Goal: Navigation & Orientation: Find specific page/section

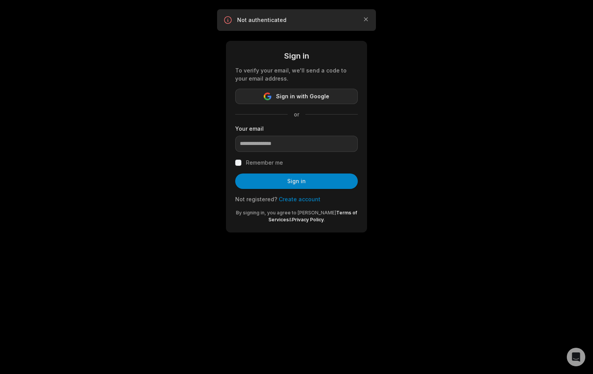
click at [297, 99] on span "Sign in with Google" at bounding box center [302, 96] width 53 height 9
click at [289, 139] on input "email" at bounding box center [296, 144] width 123 height 16
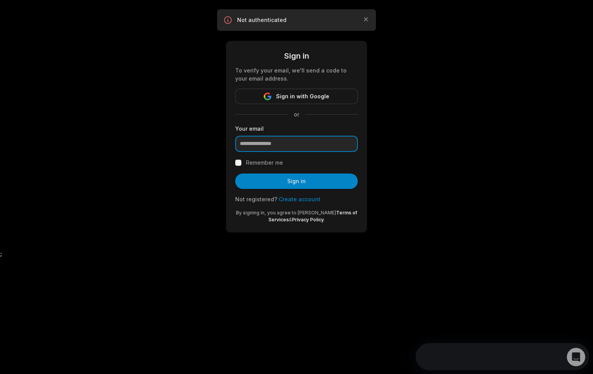
click at [349, 144] on input "email" at bounding box center [296, 144] width 123 height 16
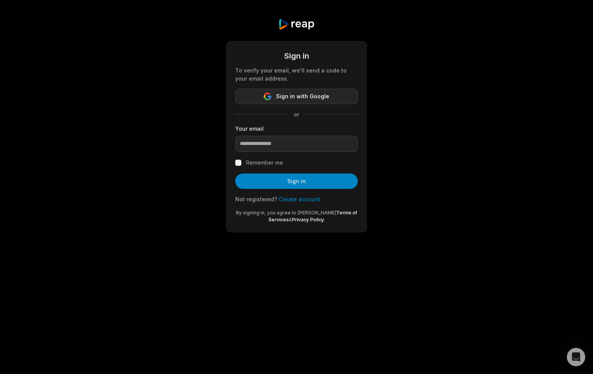
click at [302, 97] on span "Sign in with Google" at bounding box center [302, 96] width 53 height 9
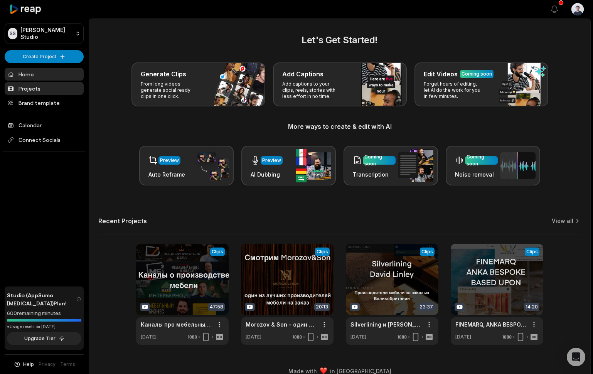
click at [31, 88] on link "Projects" at bounding box center [44, 88] width 79 height 13
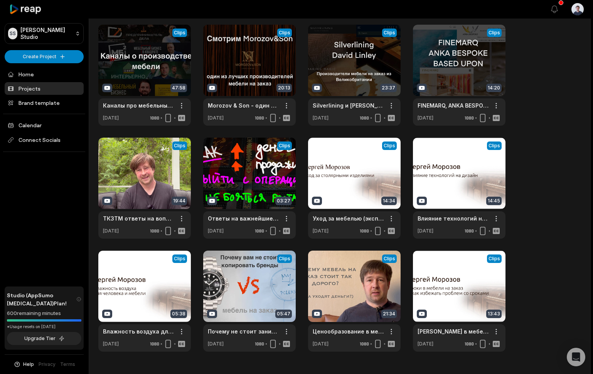
scroll to position [75, 0]
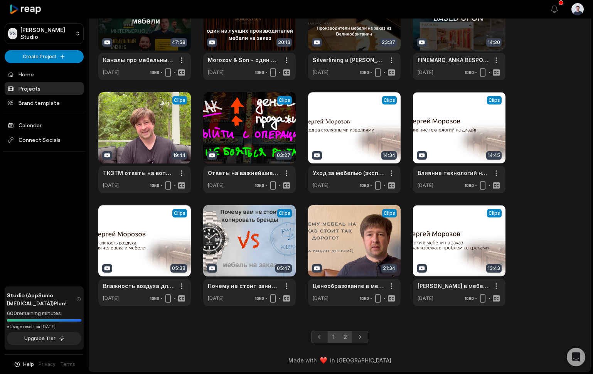
click at [344, 334] on link "2" at bounding box center [345, 337] width 13 height 12
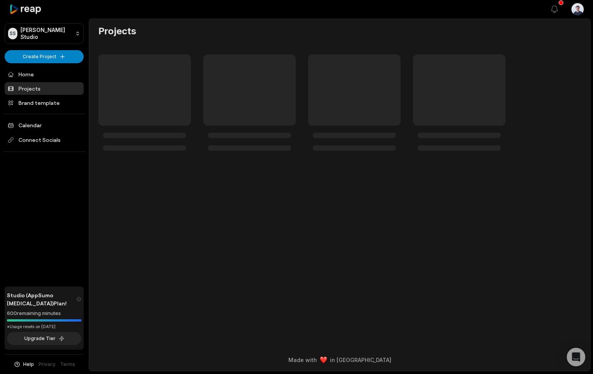
scroll to position [0, 0]
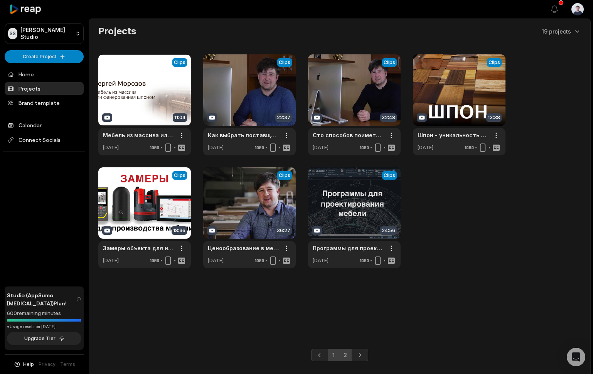
click at [335, 360] on link "1" at bounding box center [333, 355] width 12 height 12
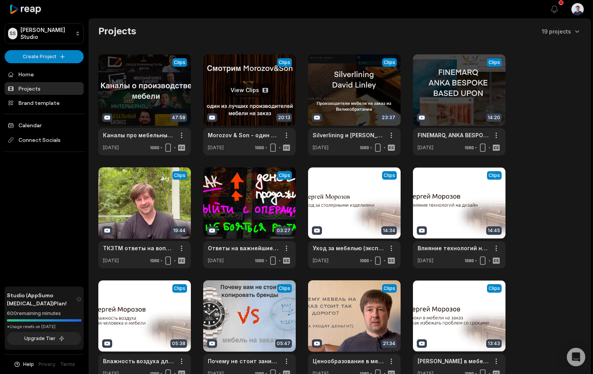
click at [242, 109] on link at bounding box center [249, 104] width 92 height 101
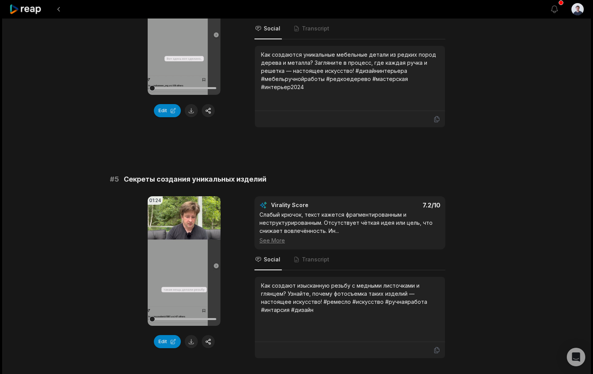
scroll to position [887, 0]
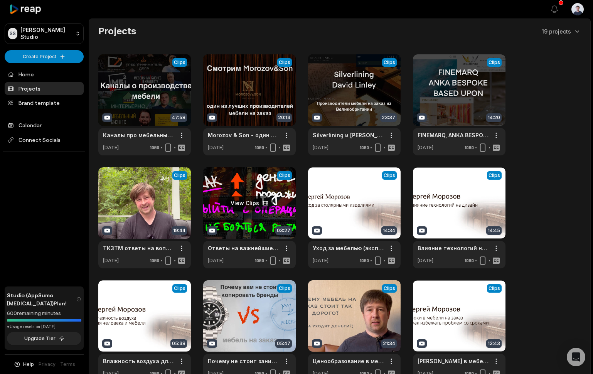
click at [253, 203] on link at bounding box center [249, 217] width 92 height 101
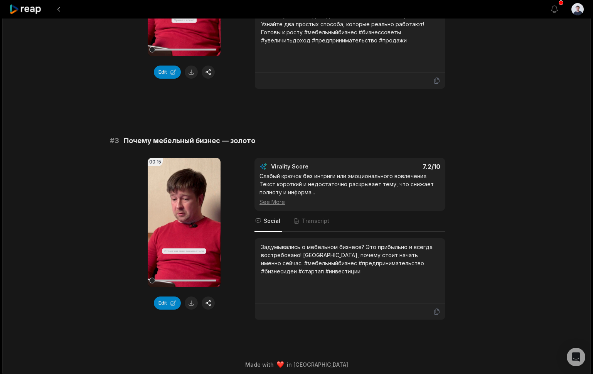
scroll to position [426, 0]
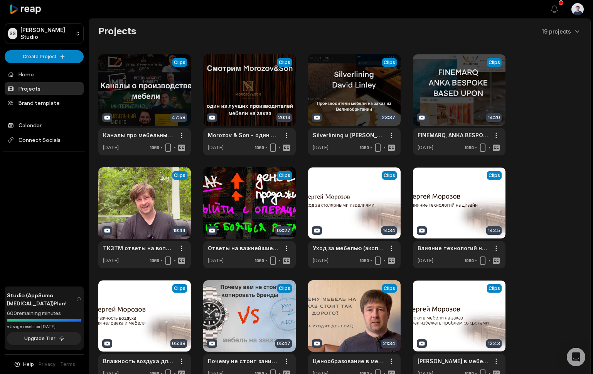
scroll to position [75, 0]
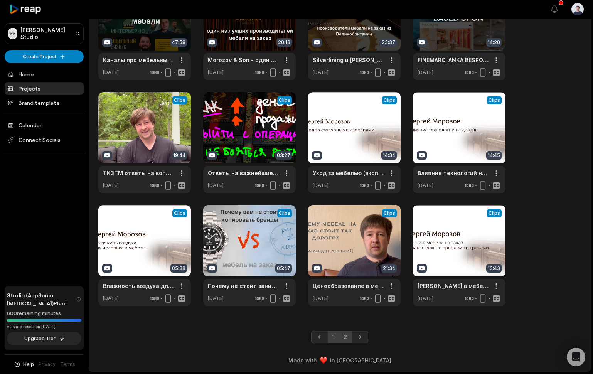
click at [347, 336] on link "2" at bounding box center [345, 337] width 13 height 12
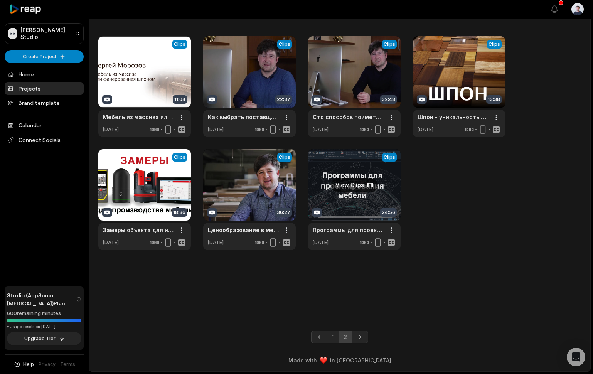
click at [354, 191] on link at bounding box center [354, 199] width 92 height 101
